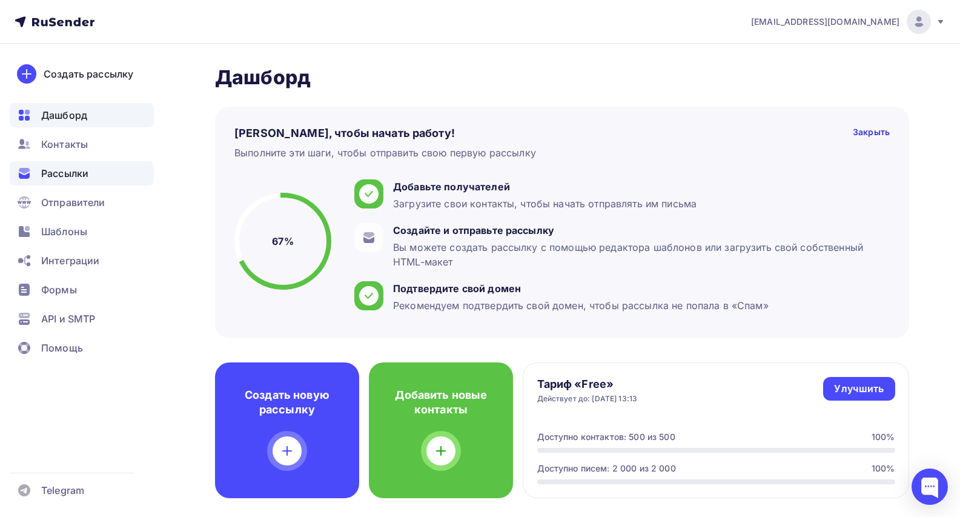
click at [62, 176] on span "Рассылки" at bounding box center [64, 173] width 47 height 15
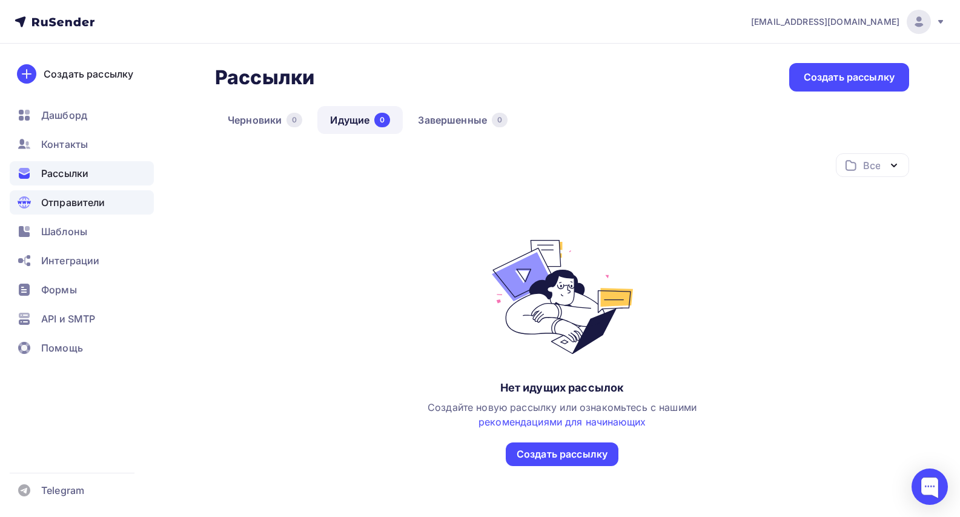
click at [56, 211] on div "Отправители" at bounding box center [82, 202] width 144 height 24
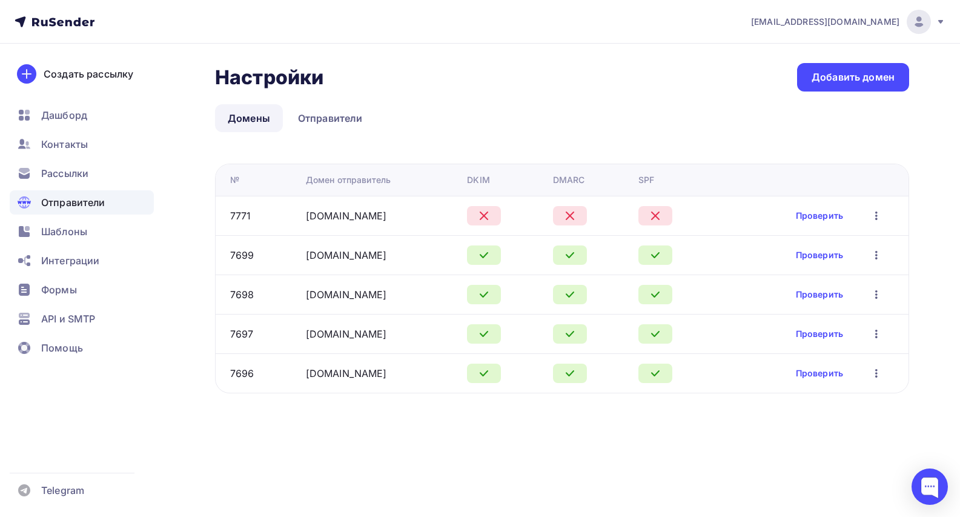
drag, startPoint x: 382, startPoint y: 217, endPoint x: 298, endPoint y: 217, distance: 84.2
click at [301, 217] on td "eurowoodrus.ru" at bounding box center [382, 215] width 162 height 39
copy link "eurowoodrus.ru"
click at [431, 110] on ul "Домены Отправители" at bounding box center [562, 118] width 694 height 28
click at [492, 78] on div "Настройки Настройки Добавить домен" at bounding box center [562, 77] width 694 height 28
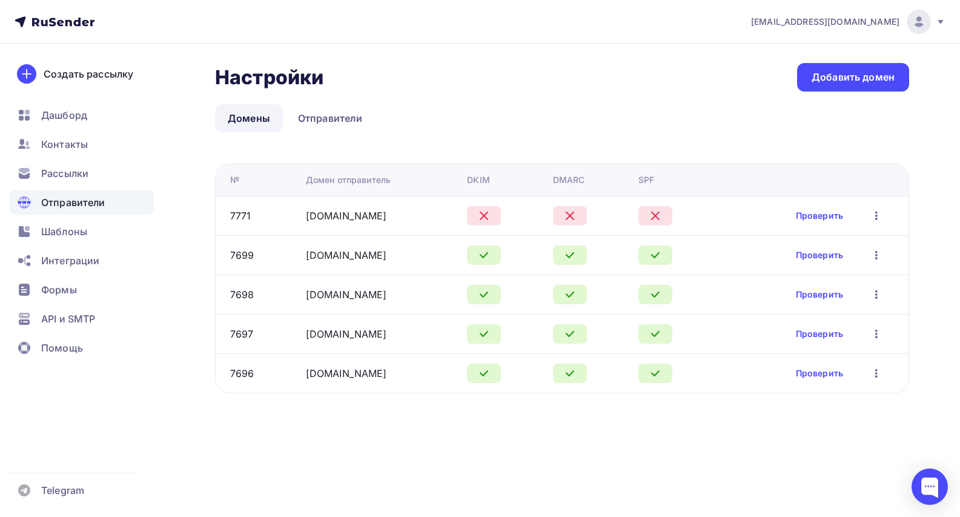
click at [806, 208] on div "Проверить Редактировать Удалить" at bounding box center [840, 216] width 88 height 16
click at [807, 214] on link "Проверить" at bounding box center [819, 216] width 47 height 12
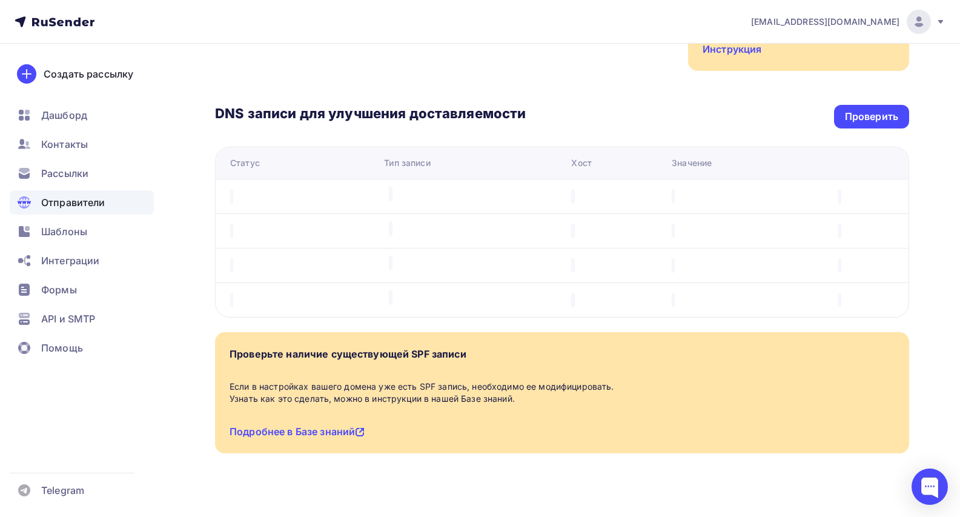
scroll to position [249, 0]
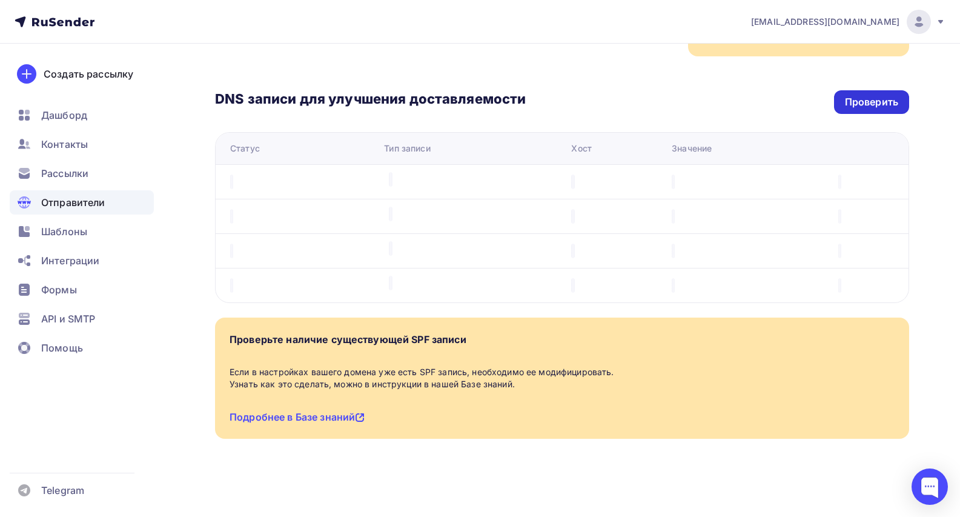
click at [858, 110] on div "Проверить" at bounding box center [871, 102] width 75 height 24
click at [857, 104] on div "Проверить" at bounding box center [871, 102] width 53 height 14
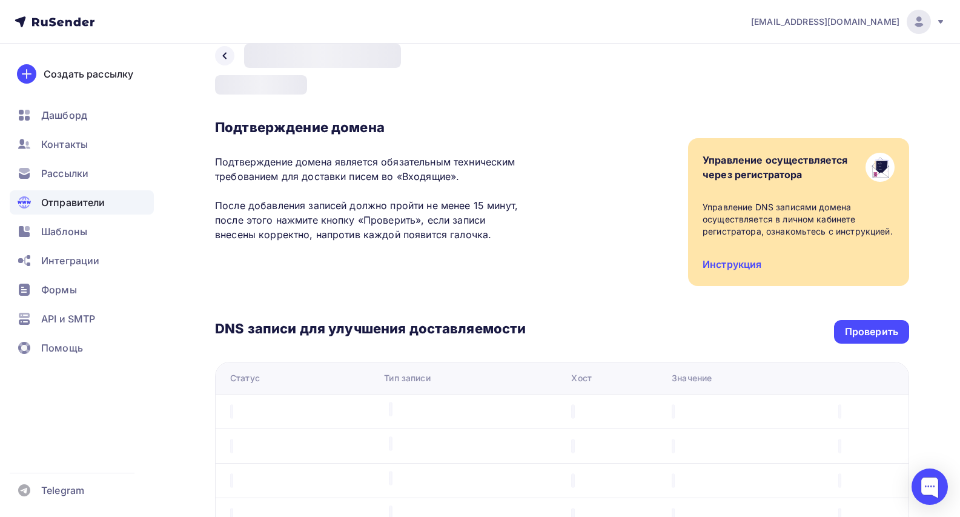
scroll to position [22, 0]
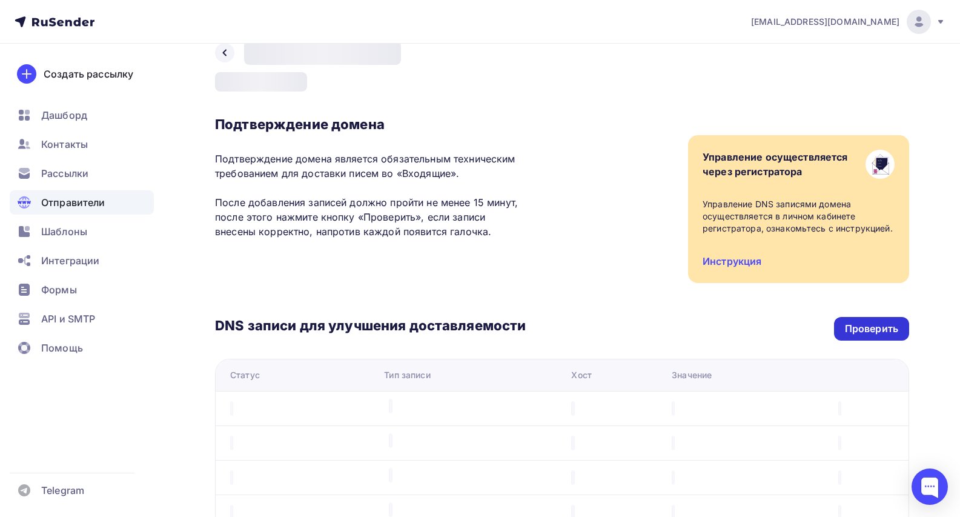
click at [855, 327] on div "Проверить" at bounding box center [871, 329] width 53 height 14
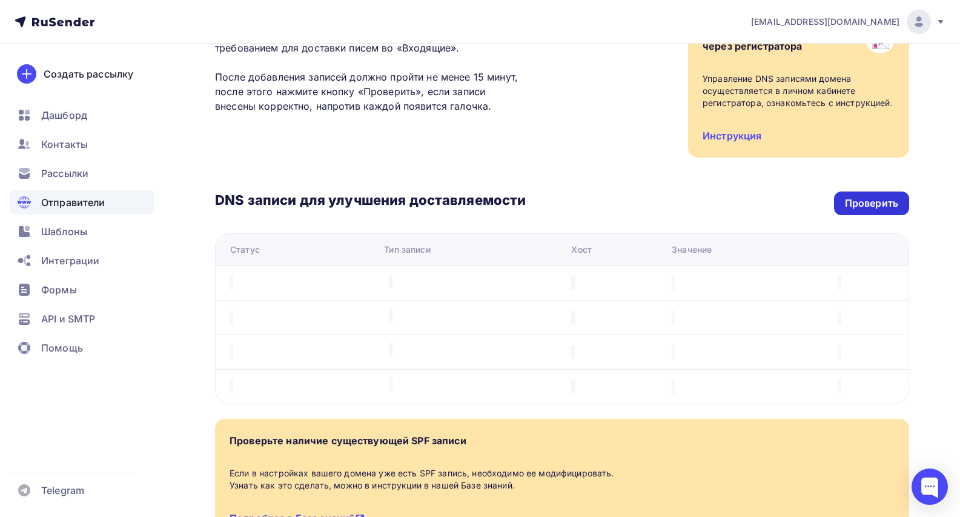
scroll to position [249, 0]
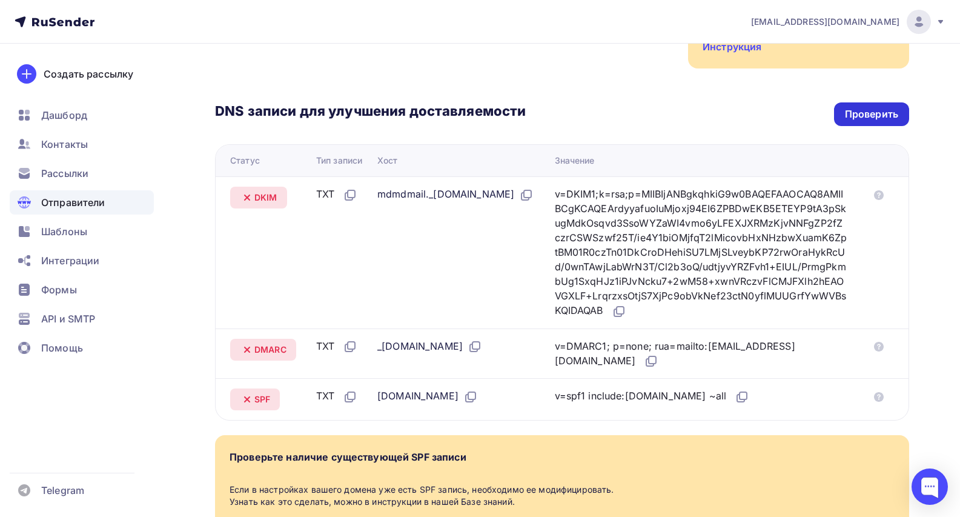
click at [857, 107] on div "Проверить" at bounding box center [871, 114] width 75 height 24
click at [869, 118] on div "Проверить" at bounding box center [871, 114] width 53 height 14
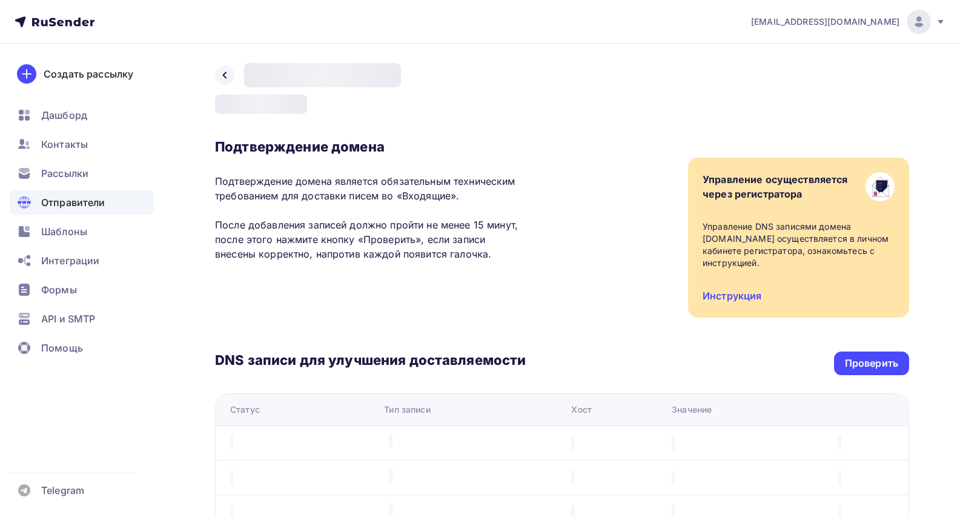
click at [574, 74] on div "Назад eurowoodrus.ru Подтвержден Подтверждение домена Подтверждение домена явля…" at bounding box center [562, 396] width 694 height 666
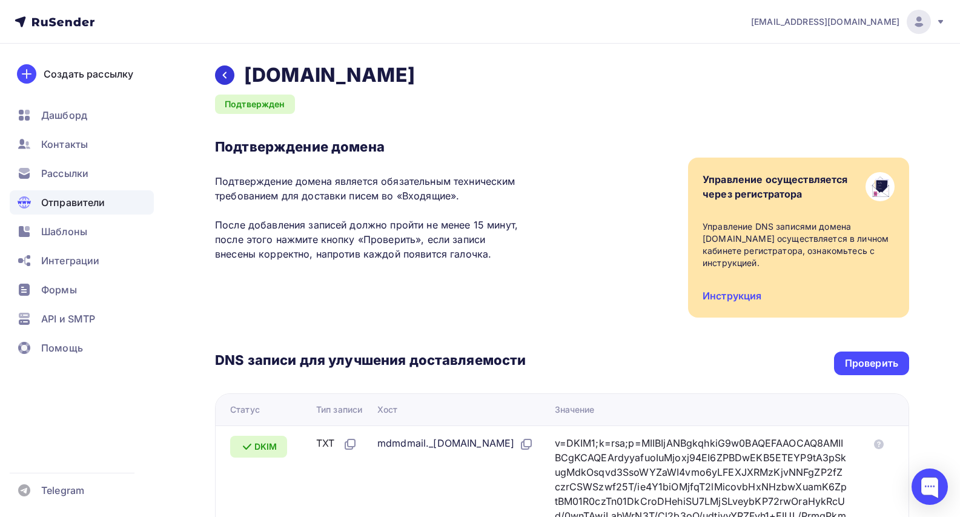
click at [233, 76] on div at bounding box center [224, 74] width 19 height 19
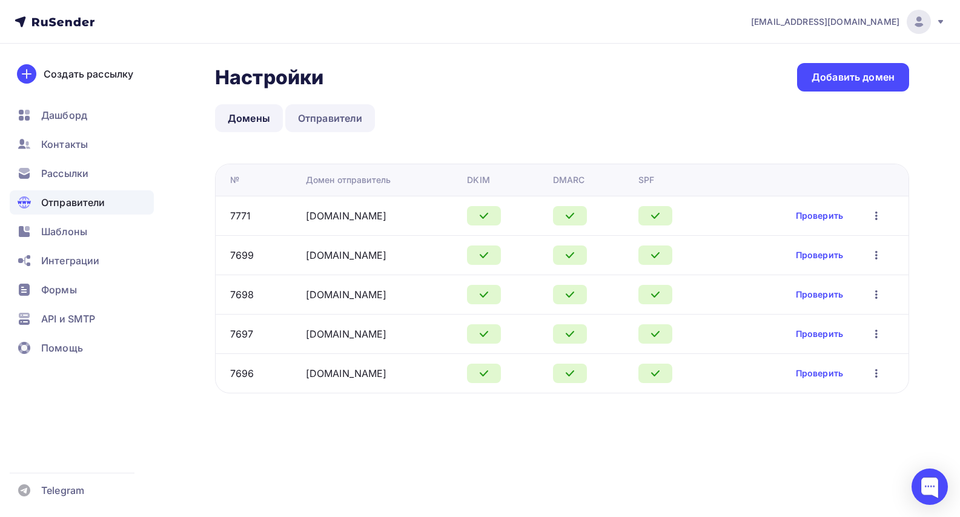
click at [336, 116] on link "Отправители" at bounding box center [330, 118] width 90 height 28
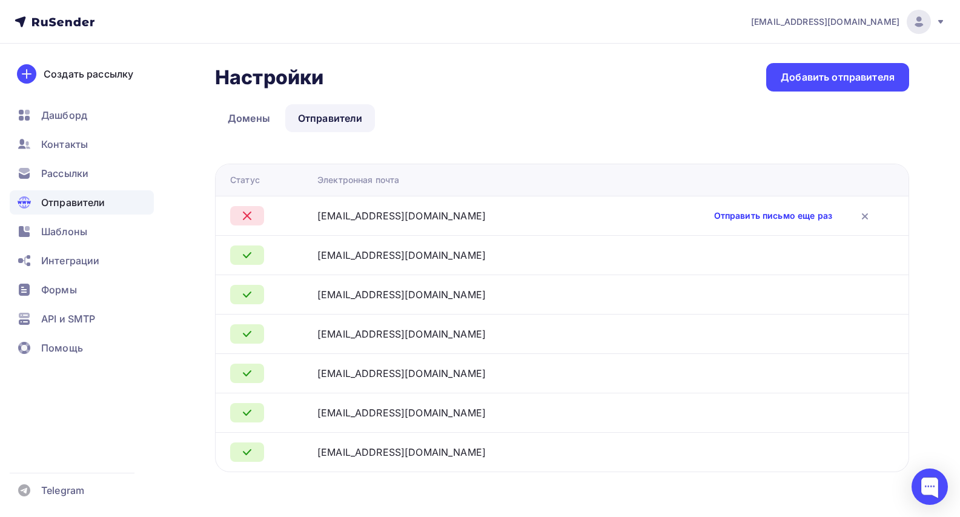
click at [733, 214] on link "Отправить письмо еще раз" at bounding box center [773, 216] width 118 height 12
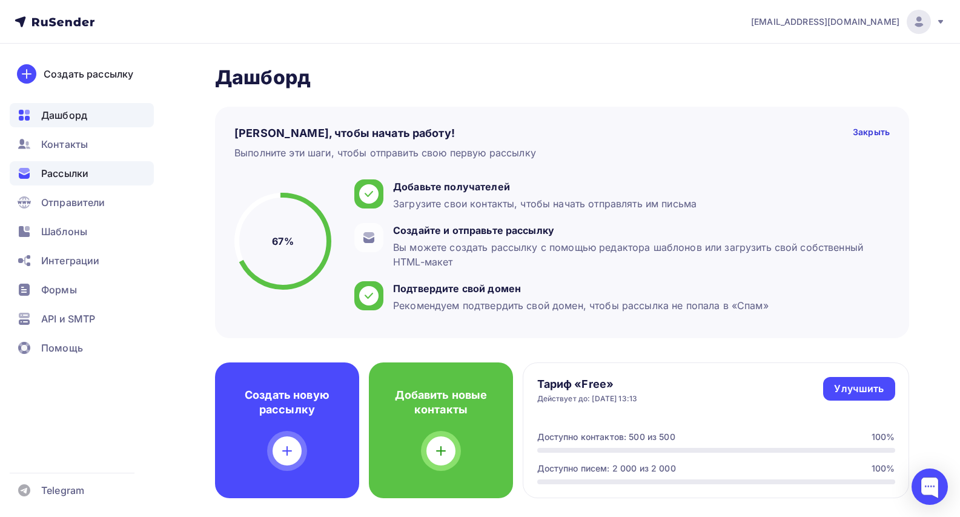
click at [70, 171] on span "Рассылки" at bounding box center [64, 173] width 47 height 15
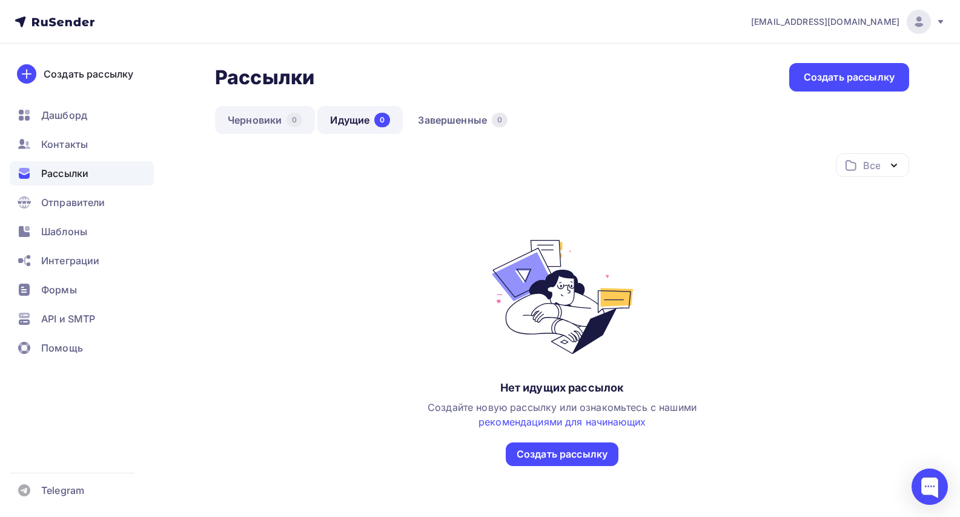
click at [236, 113] on link "Черновики 0" at bounding box center [265, 120] width 100 height 28
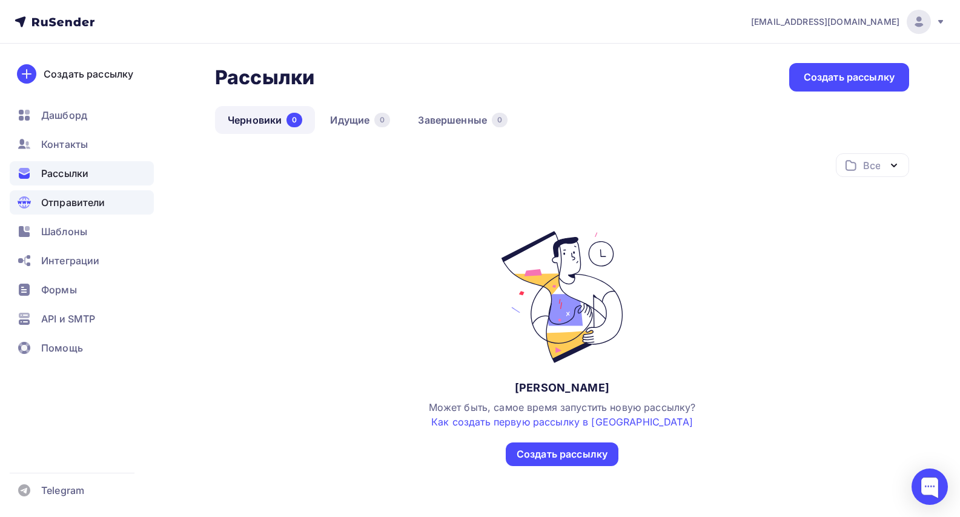
click at [89, 201] on span "Отправители" at bounding box center [73, 202] width 64 height 15
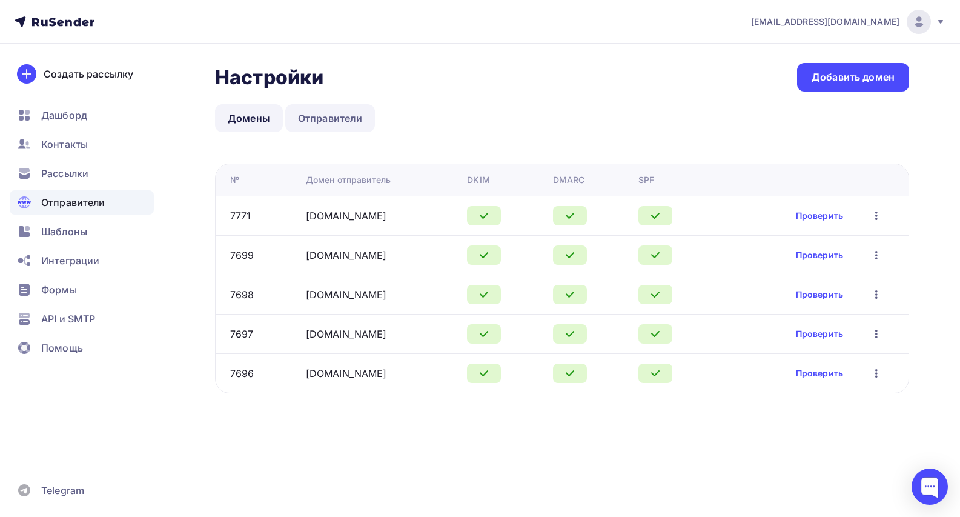
click at [350, 114] on link "Отправители" at bounding box center [330, 118] width 90 height 28
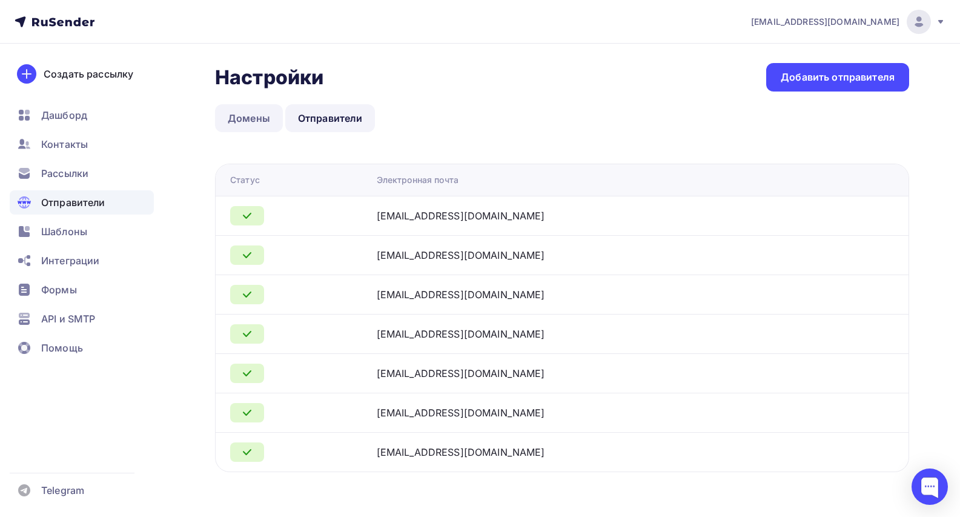
click at [250, 113] on link "Домены" at bounding box center [249, 118] width 68 height 28
